Goal: Task Accomplishment & Management: Use online tool/utility

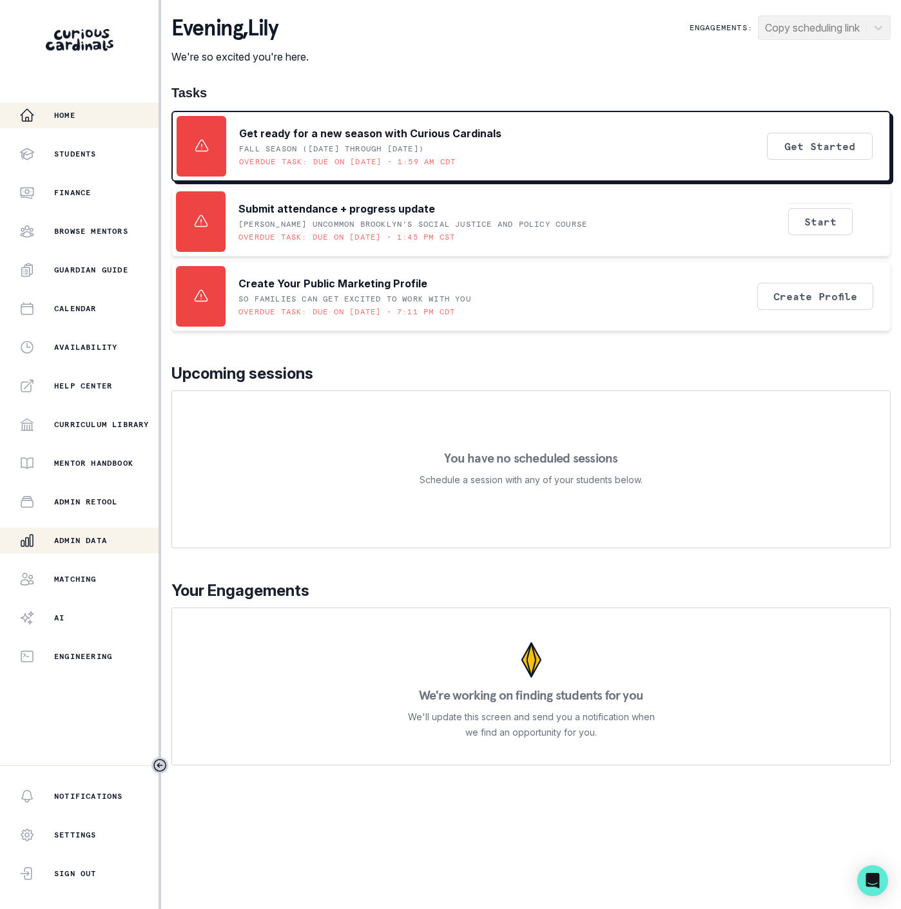
click at [82, 532] on button "Admin Data" at bounding box center [79, 541] width 159 height 26
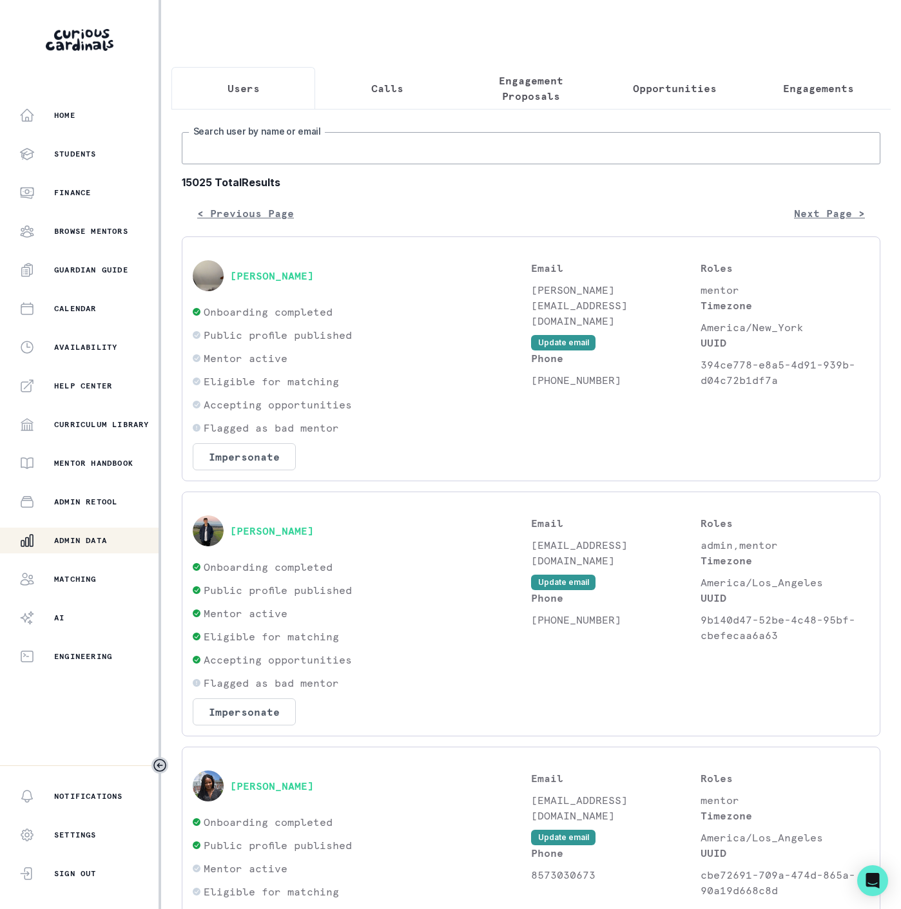
click at [306, 157] on input "Search user by name or email" at bounding box center [531, 148] width 699 height 32
type input "d"
type input "[PERSON_NAME]"
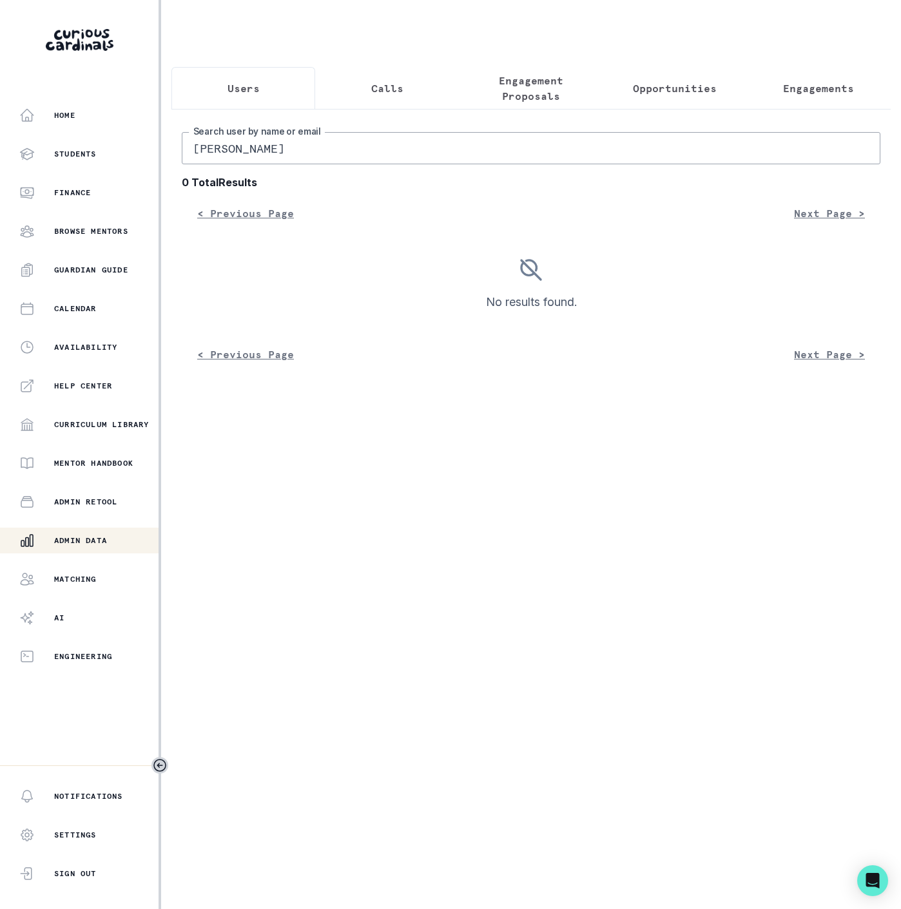
click at [242, 161] on input "[PERSON_NAME]" at bounding box center [531, 148] width 699 height 32
drag, startPoint x: 246, startPoint y: 159, endPoint x: 56, endPoint y: 137, distance: 191.4
click at [68, 138] on div "Home Students Finance Browse Mentors Guardian Guide Calendar Availability Help …" at bounding box center [450, 454] width 901 height 909
type input "[PERSON_NAME]"
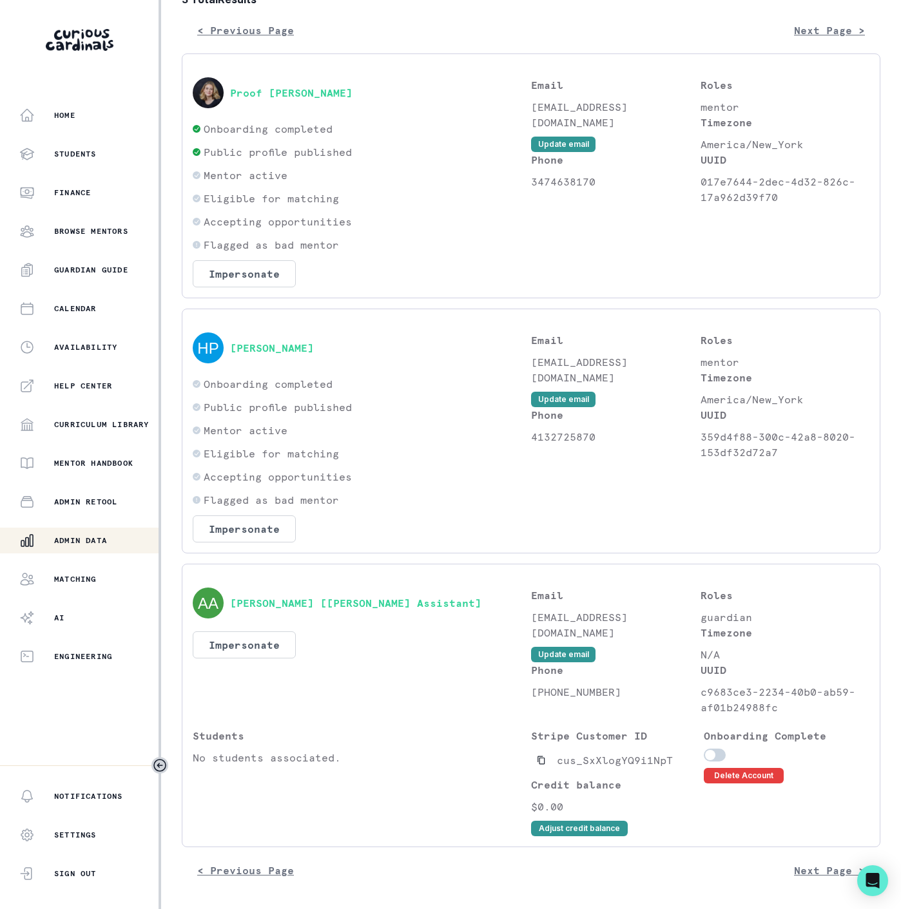
scroll to position [202, 0]
click at [90, 540] on p "Admin Data" at bounding box center [80, 541] width 53 height 10
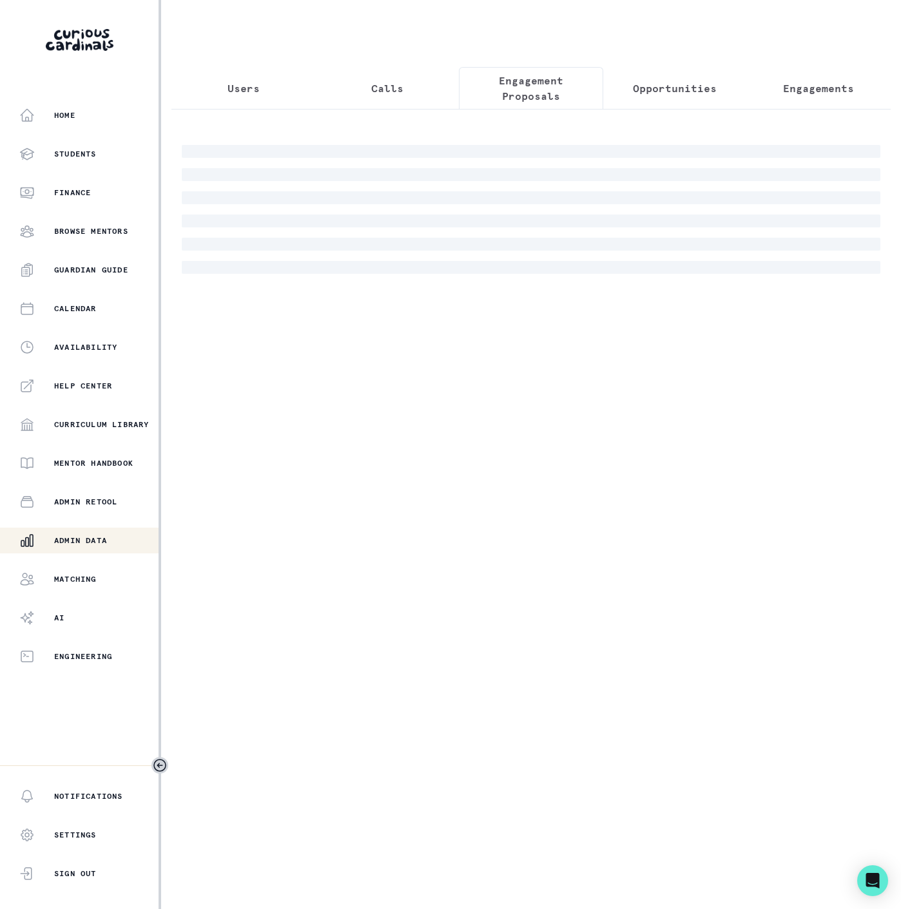
click at [526, 95] on p "Engagement Proposals" at bounding box center [531, 88] width 122 height 31
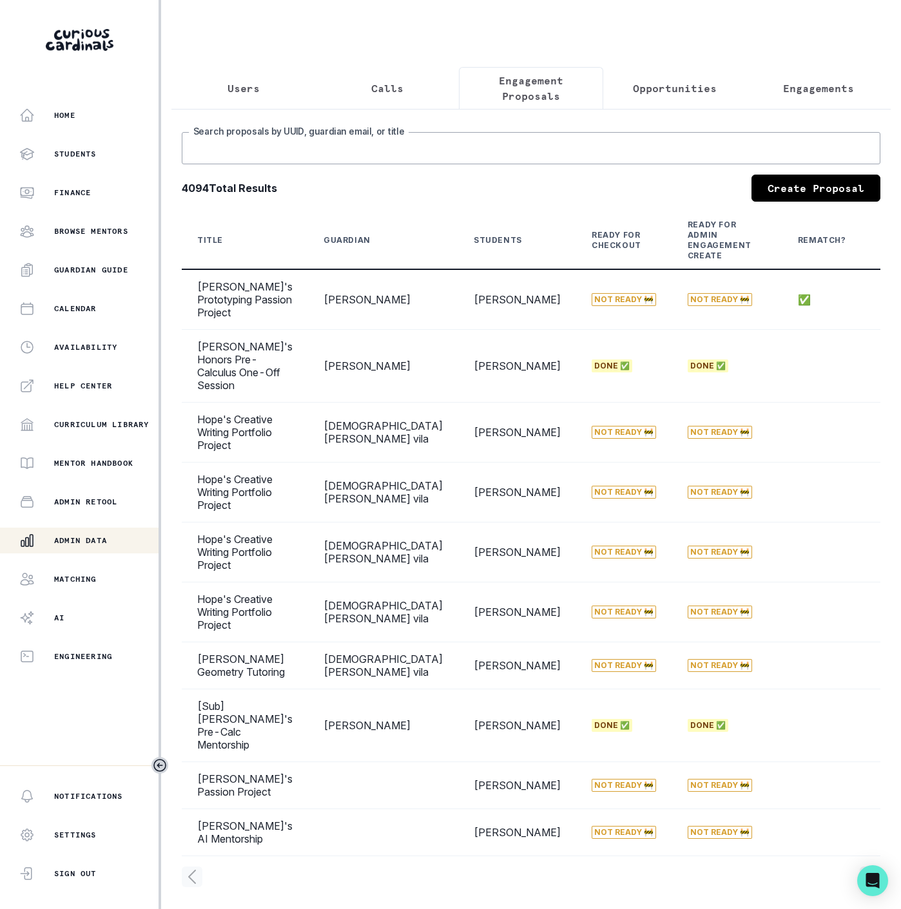
click at [255, 164] on input "Search proposals by UUID, guardian email, or title" at bounding box center [531, 148] width 699 height 32
paste input "babcc368-7b1f-4aaf-b0cb-3d4abf8ec50a"
type input "babcc368-7b1f-4aaf-b0cb-3d4abf8ec50a"
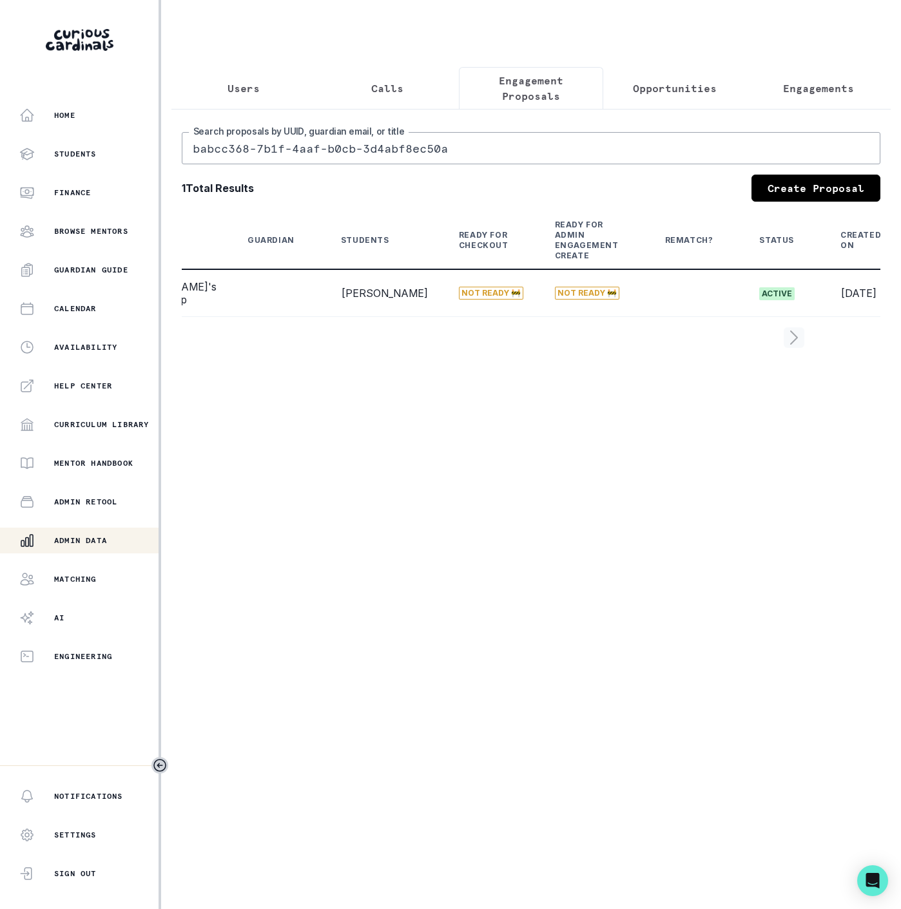
scroll to position [0, 175]
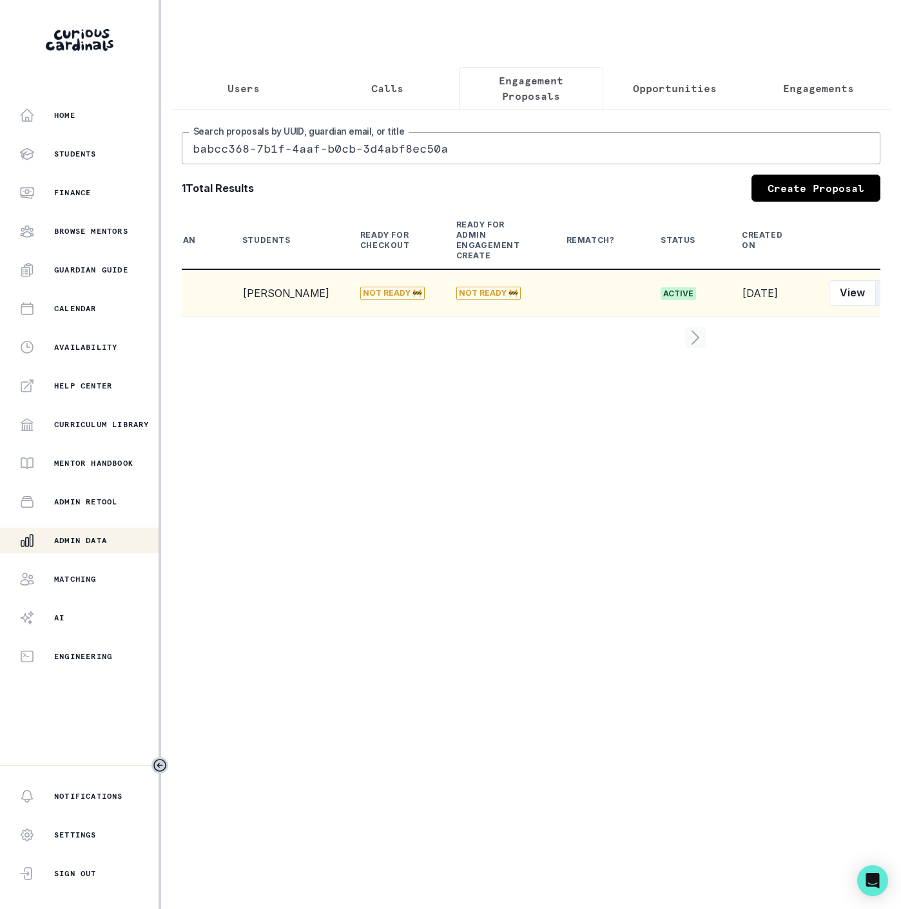
click at [875, 306] on button "Edit" at bounding box center [895, 293] width 41 height 26
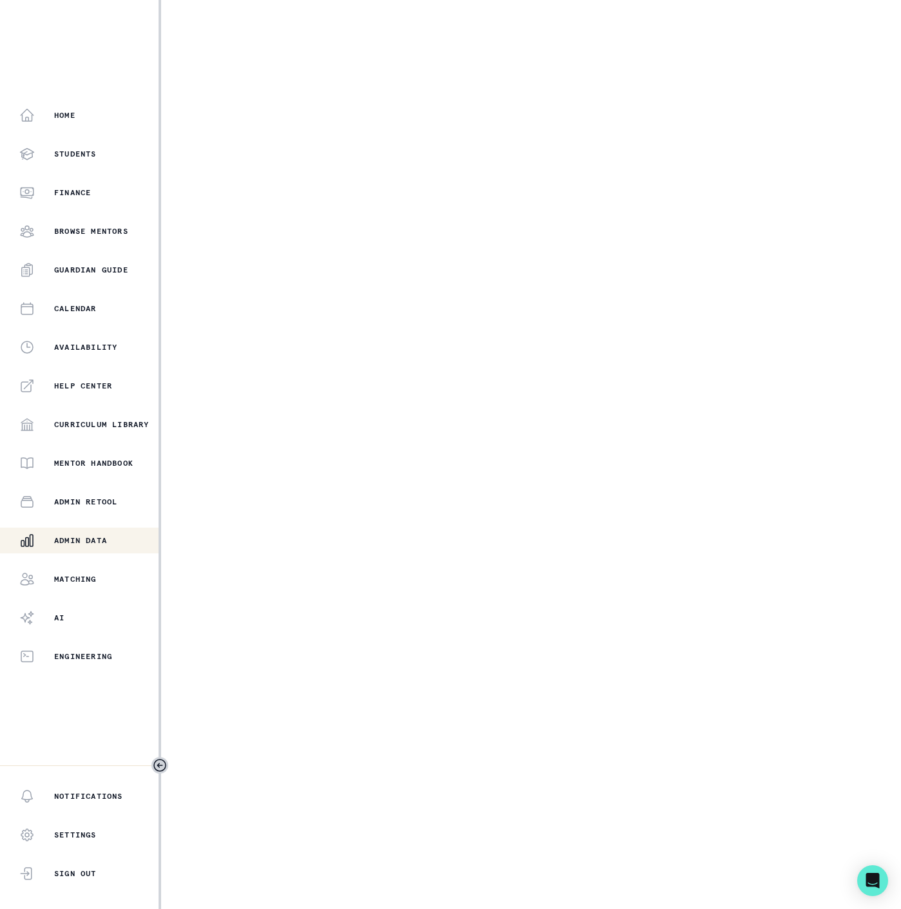
select select "2e0e0867-17d0-41a8-92b9-7b446b3bc83e"
select select "1f768ce5-94ec-405c-a41f-9a186f037998"
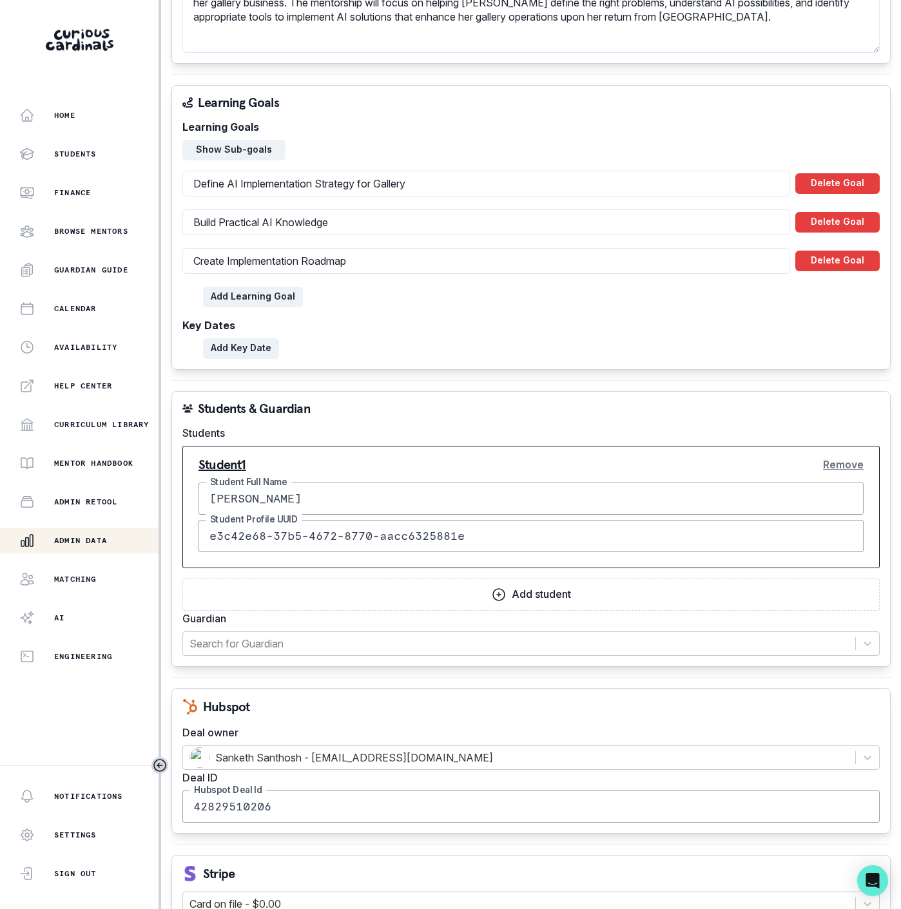
scroll to position [937, 0]
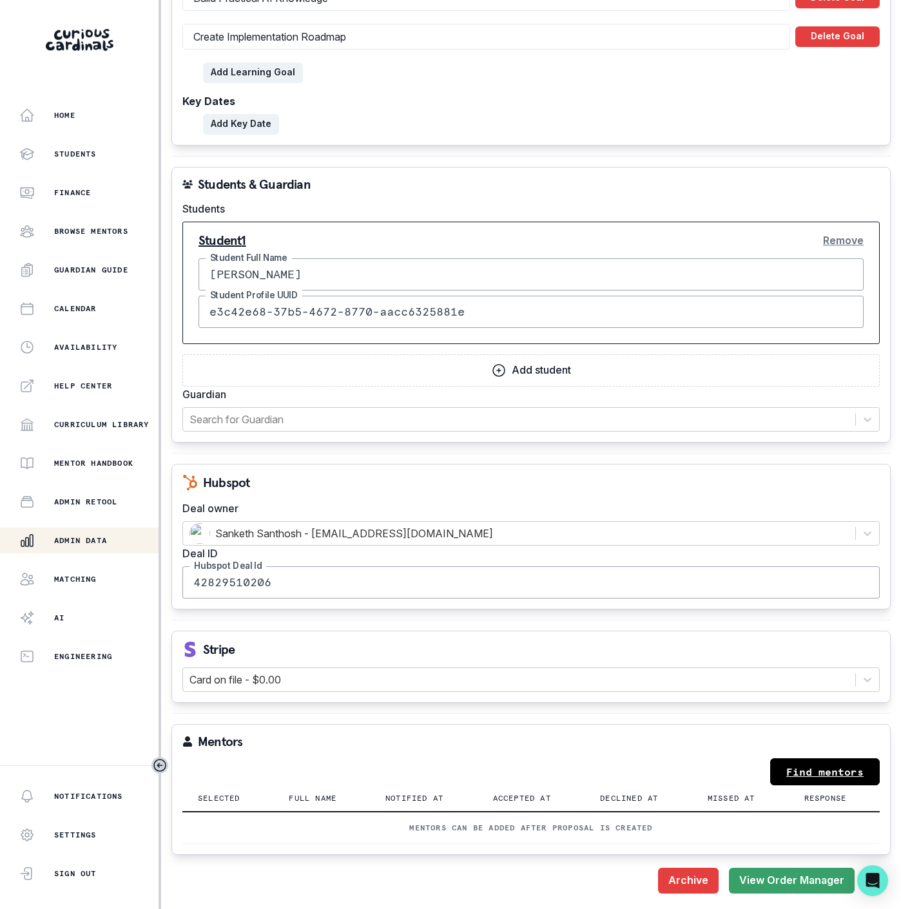
click at [799, 764] on link "Find mentors" at bounding box center [825, 772] width 110 height 27
